Goal: Check status

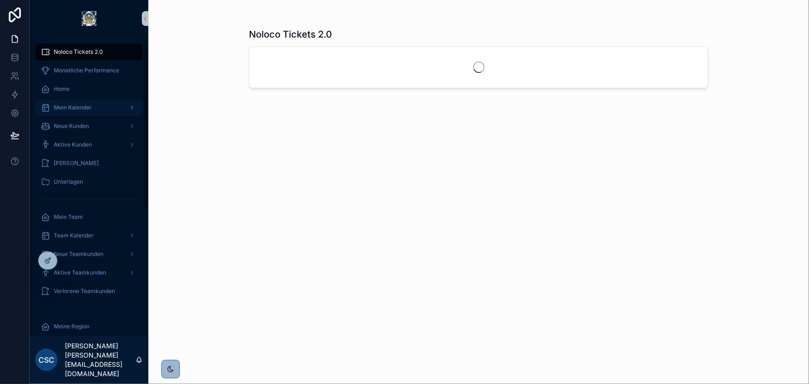
click at [91, 109] on span "Mein Kalender" at bounding box center [73, 107] width 38 height 7
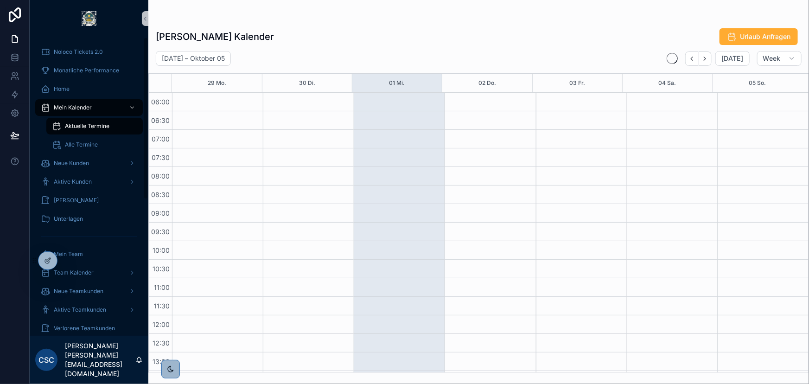
scroll to position [222, 0]
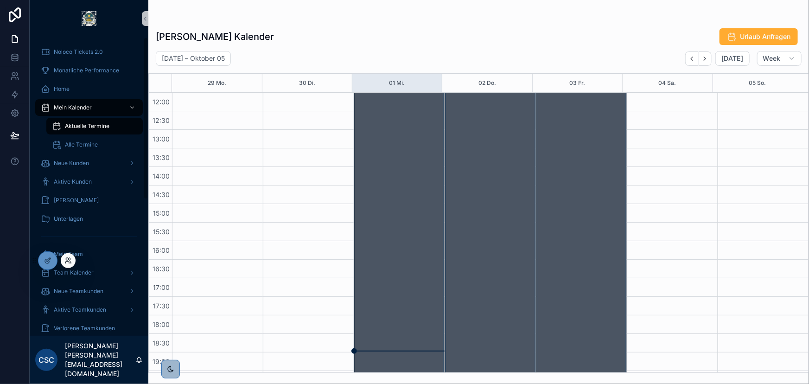
click at [64, 257] on icon at bounding box center [67, 260] width 7 height 7
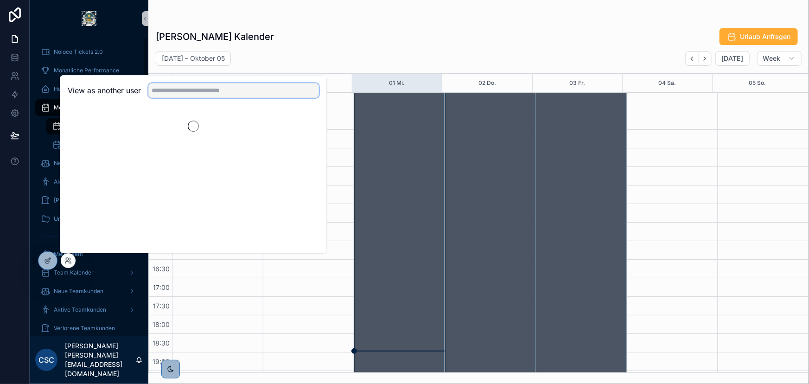
click at [195, 93] on input "text" at bounding box center [233, 90] width 171 height 15
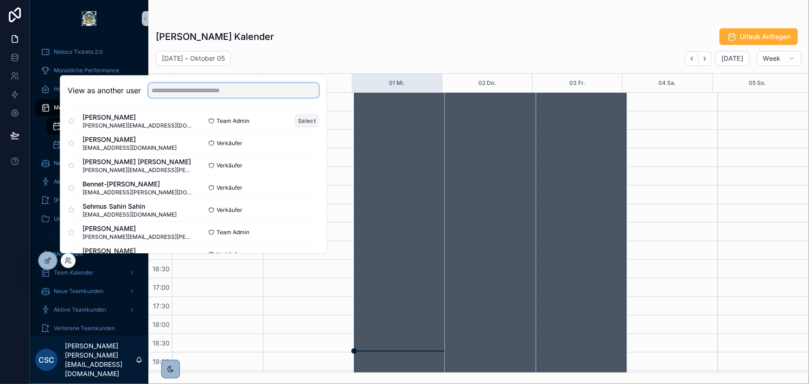
scroll to position [421, 0]
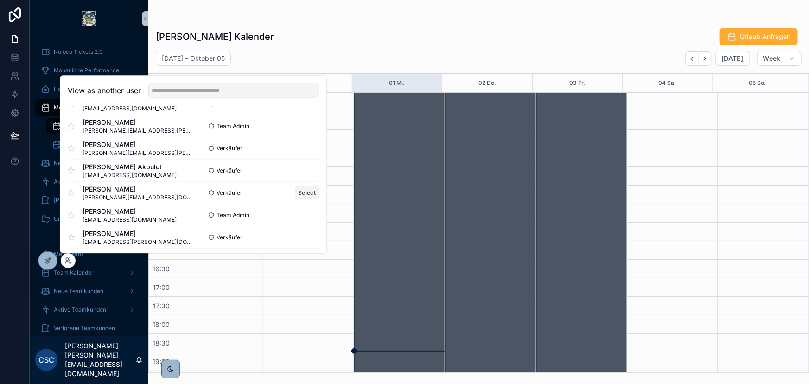
click at [295, 191] on button "Select" at bounding box center [307, 192] width 24 height 13
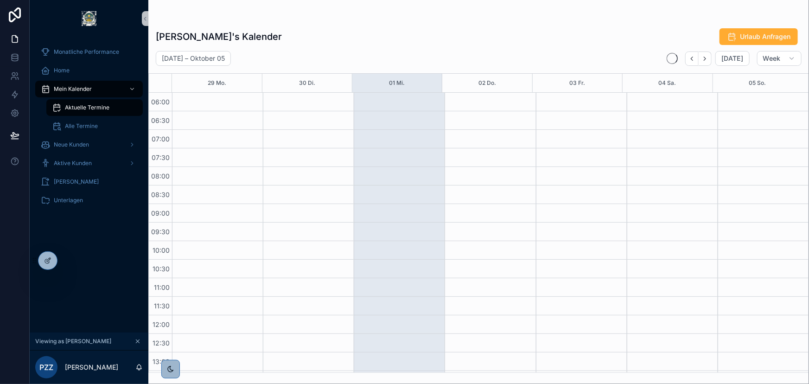
scroll to position [222, 0]
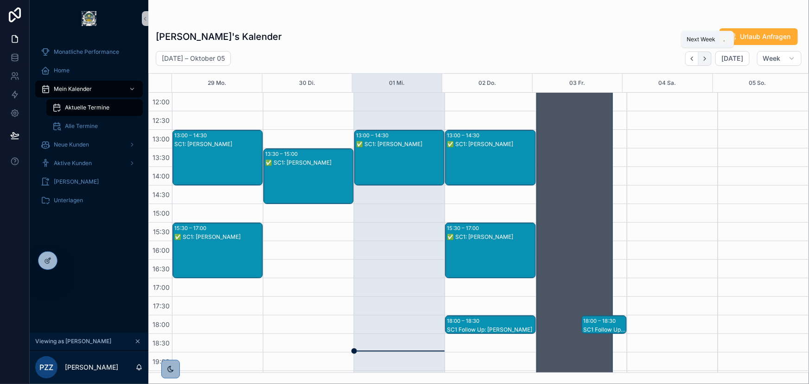
click at [704, 56] on icon "Next" at bounding box center [704, 58] width 7 height 7
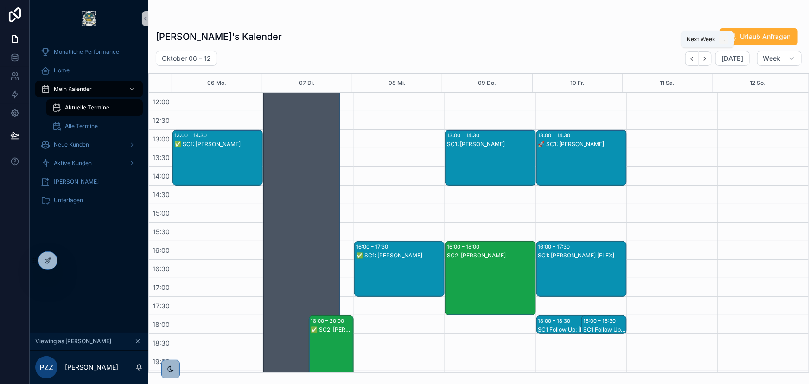
click at [704, 56] on icon "Next" at bounding box center [704, 58] width 7 height 7
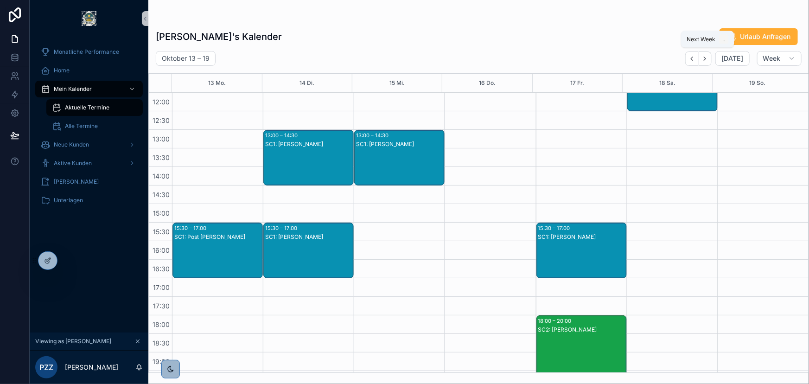
click at [704, 56] on icon "Next" at bounding box center [704, 58] width 7 height 7
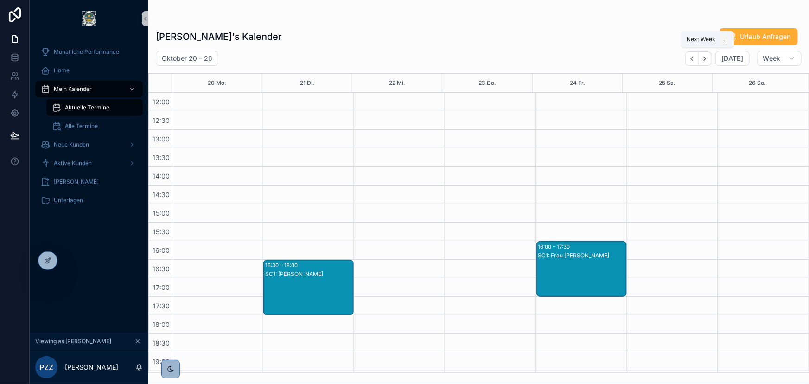
click at [704, 56] on icon "Next" at bounding box center [704, 58] width 7 height 7
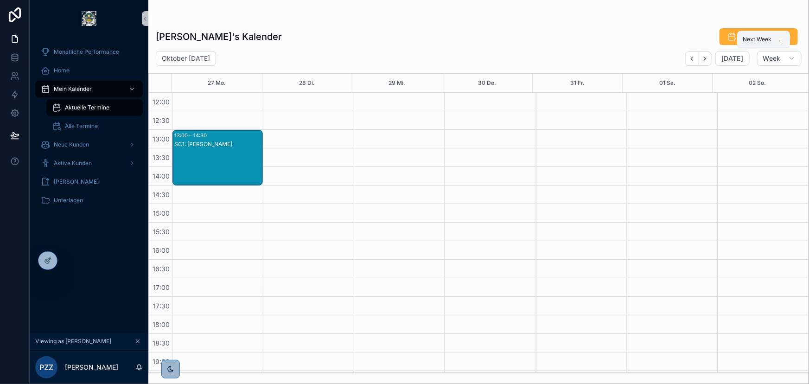
click at [704, 56] on icon "Next" at bounding box center [704, 58] width 7 height 7
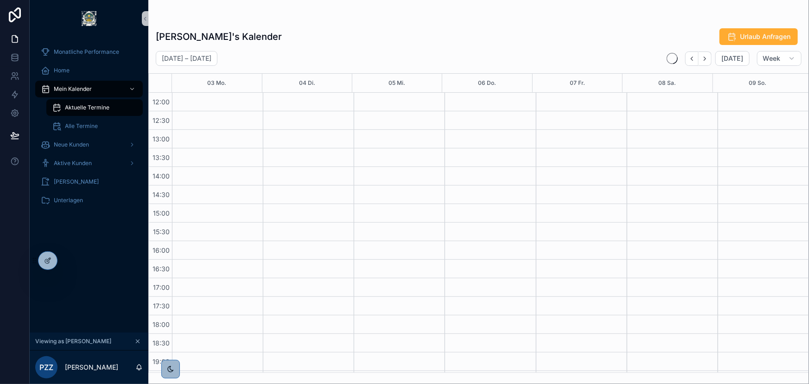
click at [704, 56] on icon "Next" at bounding box center [704, 58] width 7 height 7
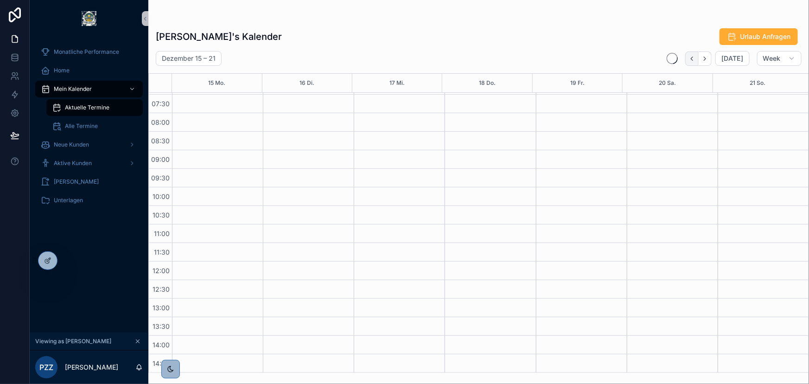
click at [691, 64] on button "Back" at bounding box center [691, 58] width 13 height 14
click at [691, 63] on button "Back" at bounding box center [691, 58] width 13 height 14
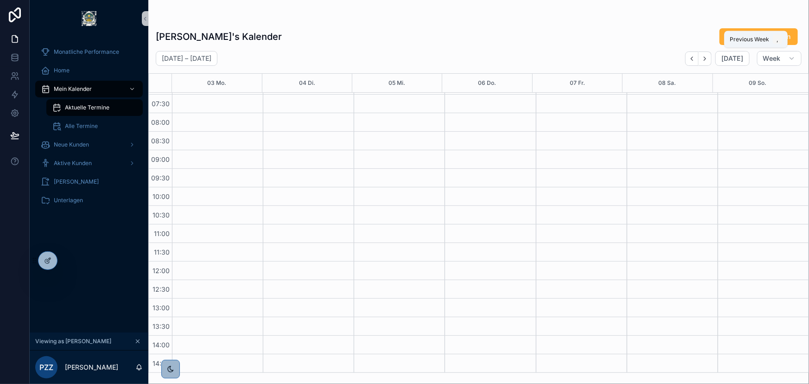
click at [691, 63] on button "Back" at bounding box center [691, 58] width 13 height 14
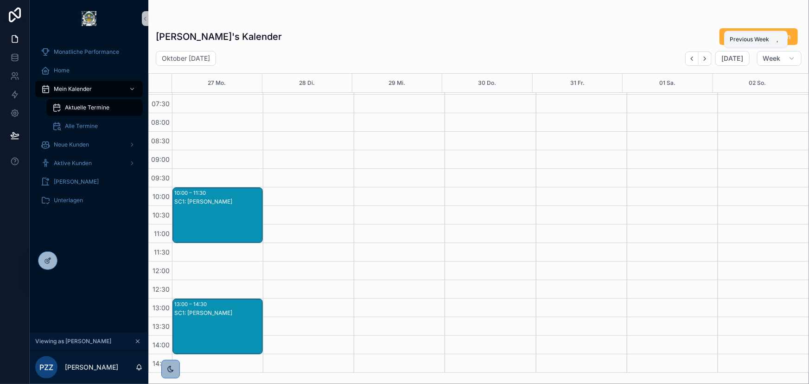
click at [691, 63] on button "Back" at bounding box center [691, 58] width 13 height 14
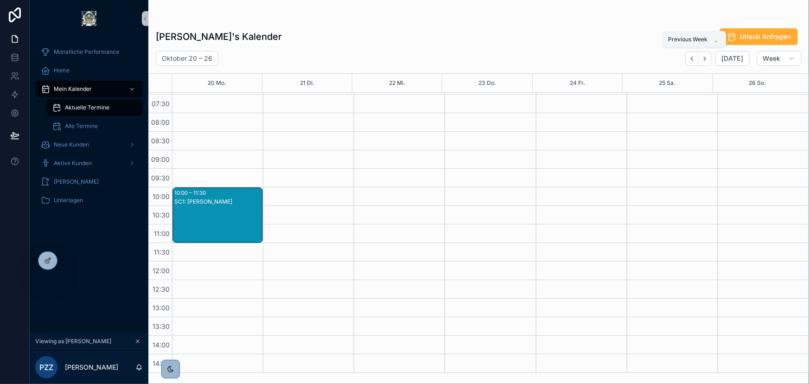
click at [691, 63] on button "Back" at bounding box center [691, 58] width 13 height 14
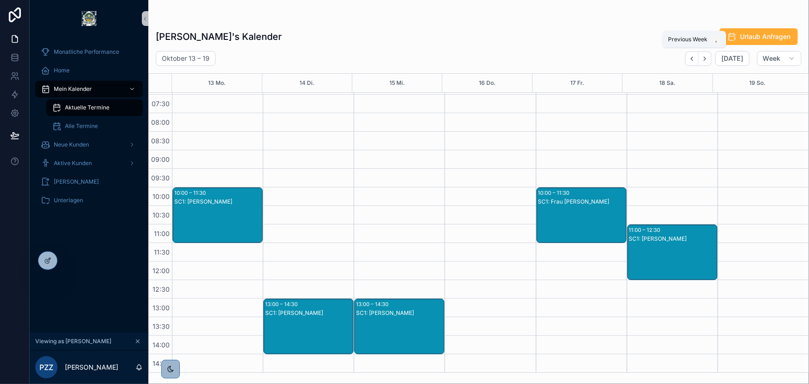
click at [691, 63] on button "Back" at bounding box center [691, 58] width 13 height 14
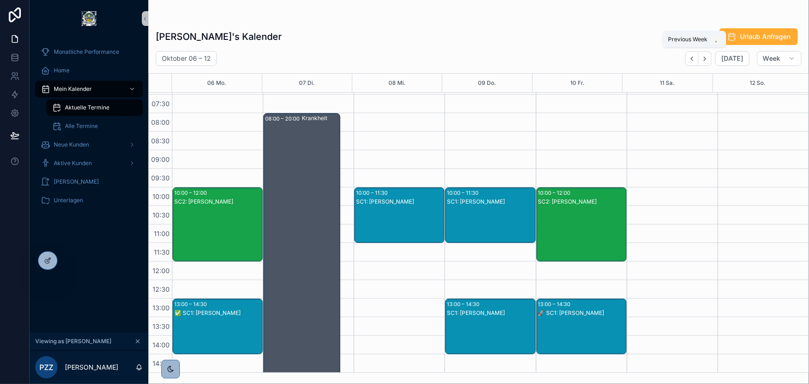
click at [691, 63] on button "Back" at bounding box center [691, 58] width 13 height 14
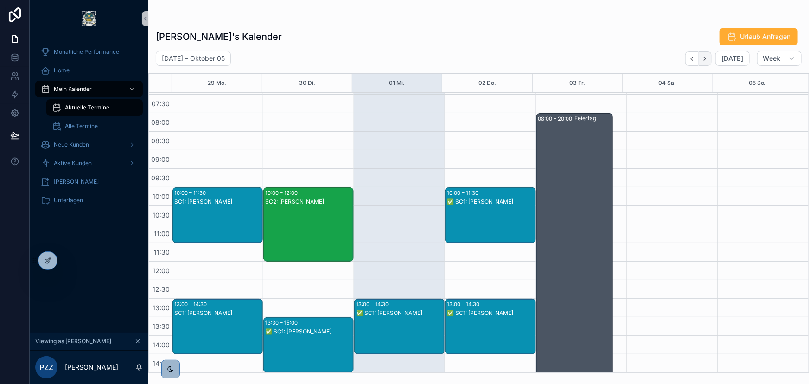
click at [708, 64] on button "Next" at bounding box center [704, 58] width 13 height 14
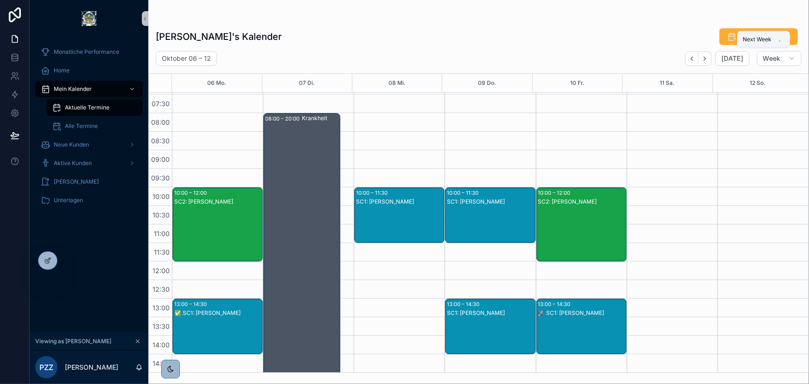
click at [708, 64] on button "Next" at bounding box center [704, 58] width 13 height 14
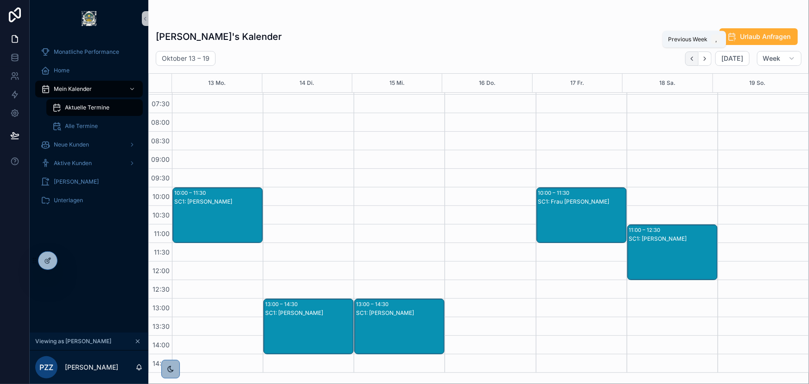
click at [694, 62] on button "Back" at bounding box center [691, 58] width 13 height 14
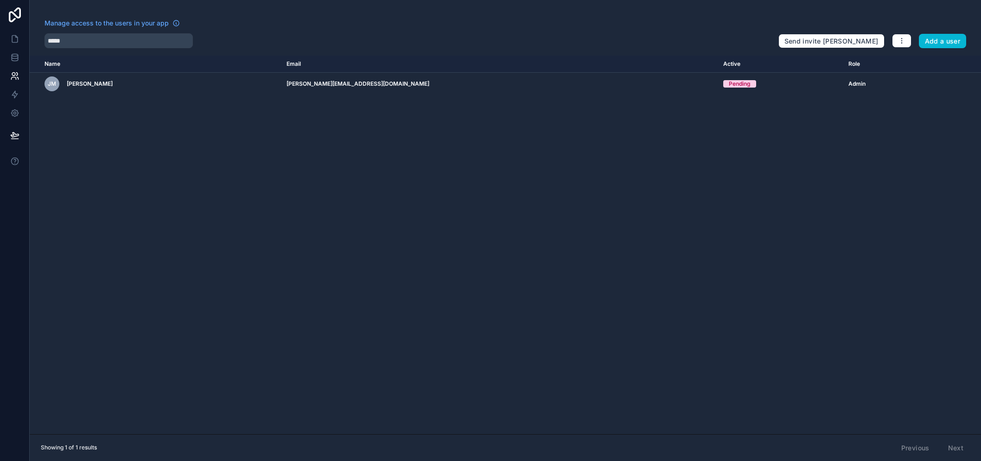
scroll to position [0, 7]
click at [11, 37] on icon at bounding box center [14, 38] width 9 height 9
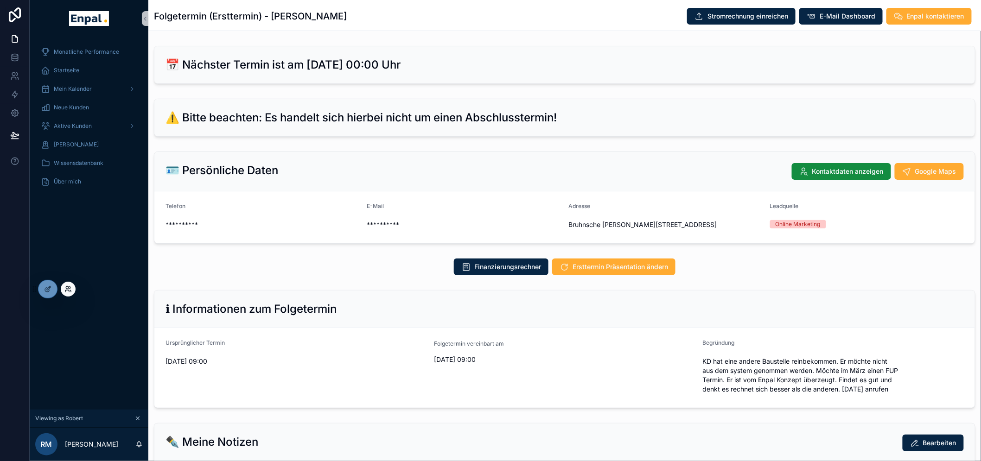
click at [69, 288] on icon at bounding box center [67, 289] width 7 height 7
